Goal: Navigation & Orientation: Understand site structure

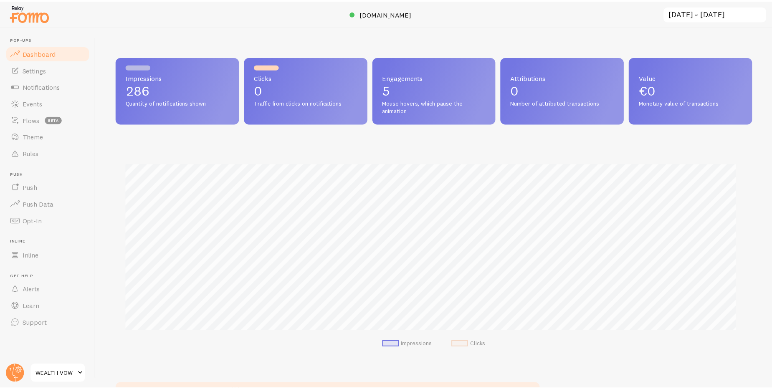
scroll to position [219, 635]
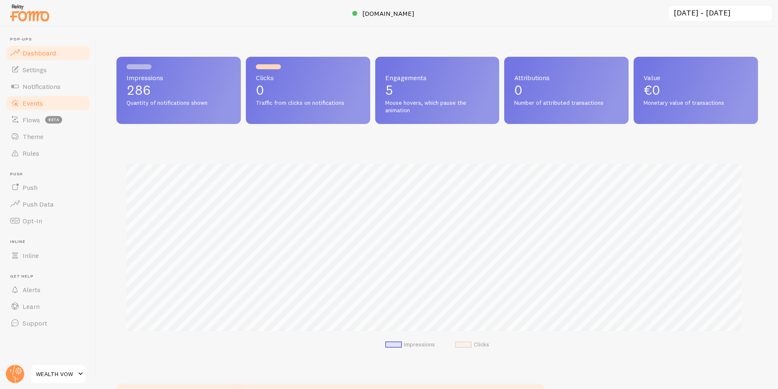
click at [66, 109] on link "Events" at bounding box center [48, 103] width 86 height 17
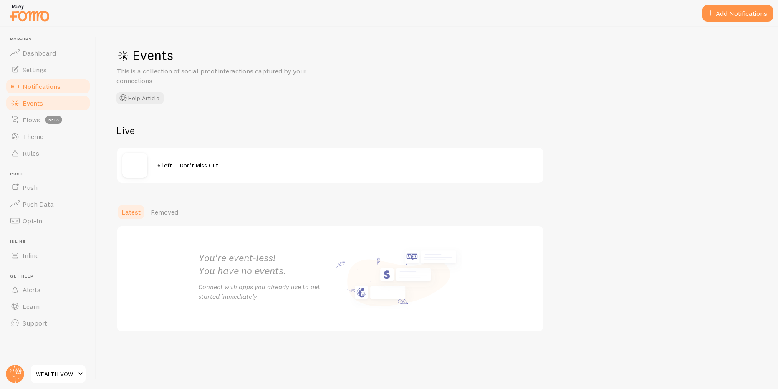
click at [58, 86] on span "Notifications" at bounding box center [42, 86] width 38 height 8
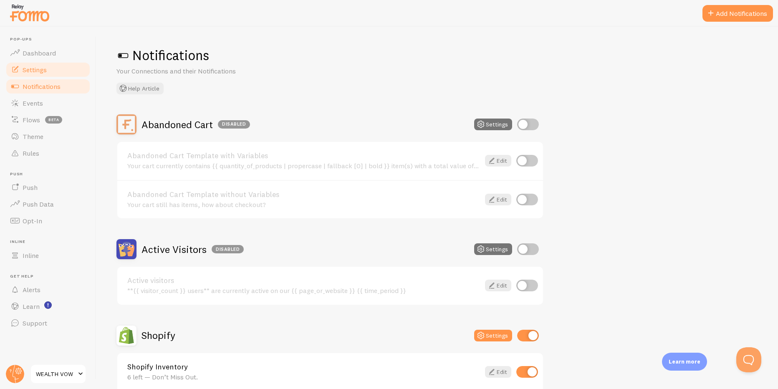
click at [51, 69] on link "Settings" at bounding box center [48, 69] width 86 height 17
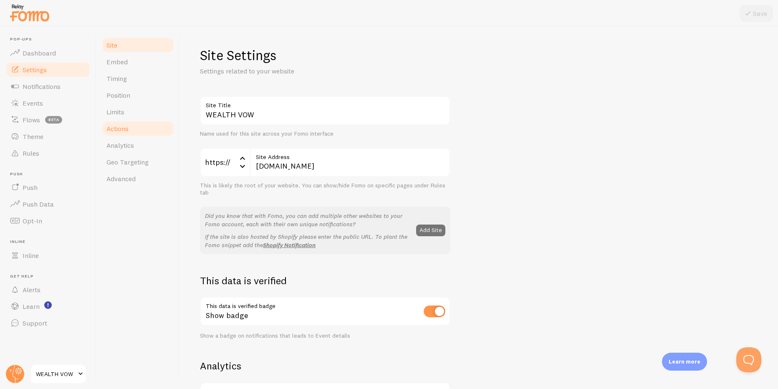
click at [125, 125] on span "Actions" at bounding box center [117, 128] width 22 height 8
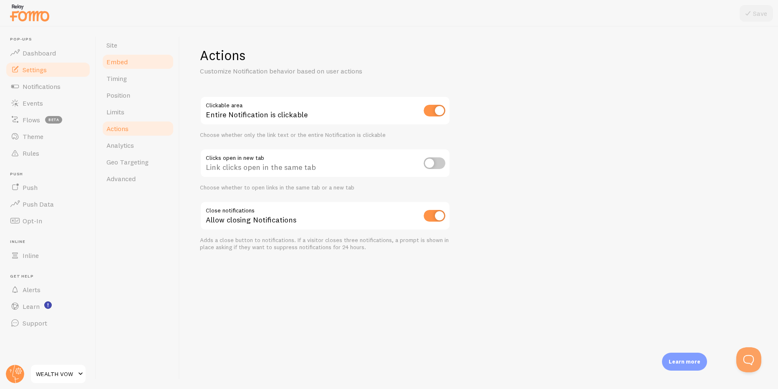
click at [122, 67] on link "Embed" at bounding box center [137, 61] width 73 height 17
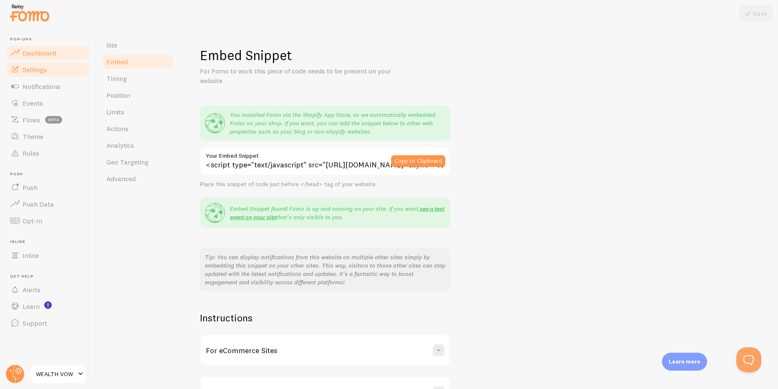
click at [58, 46] on link "Dashboard" at bounding box center [48, 53] width 86 height 17
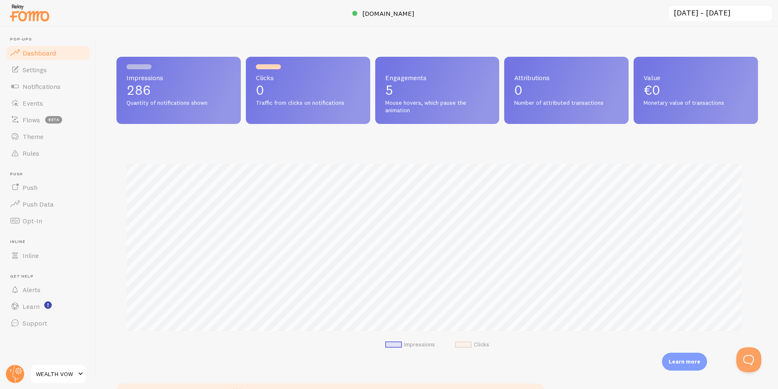
scroll to position [219, 635]
